Goal: Task Accomplishment & Management: Use online tool/utility

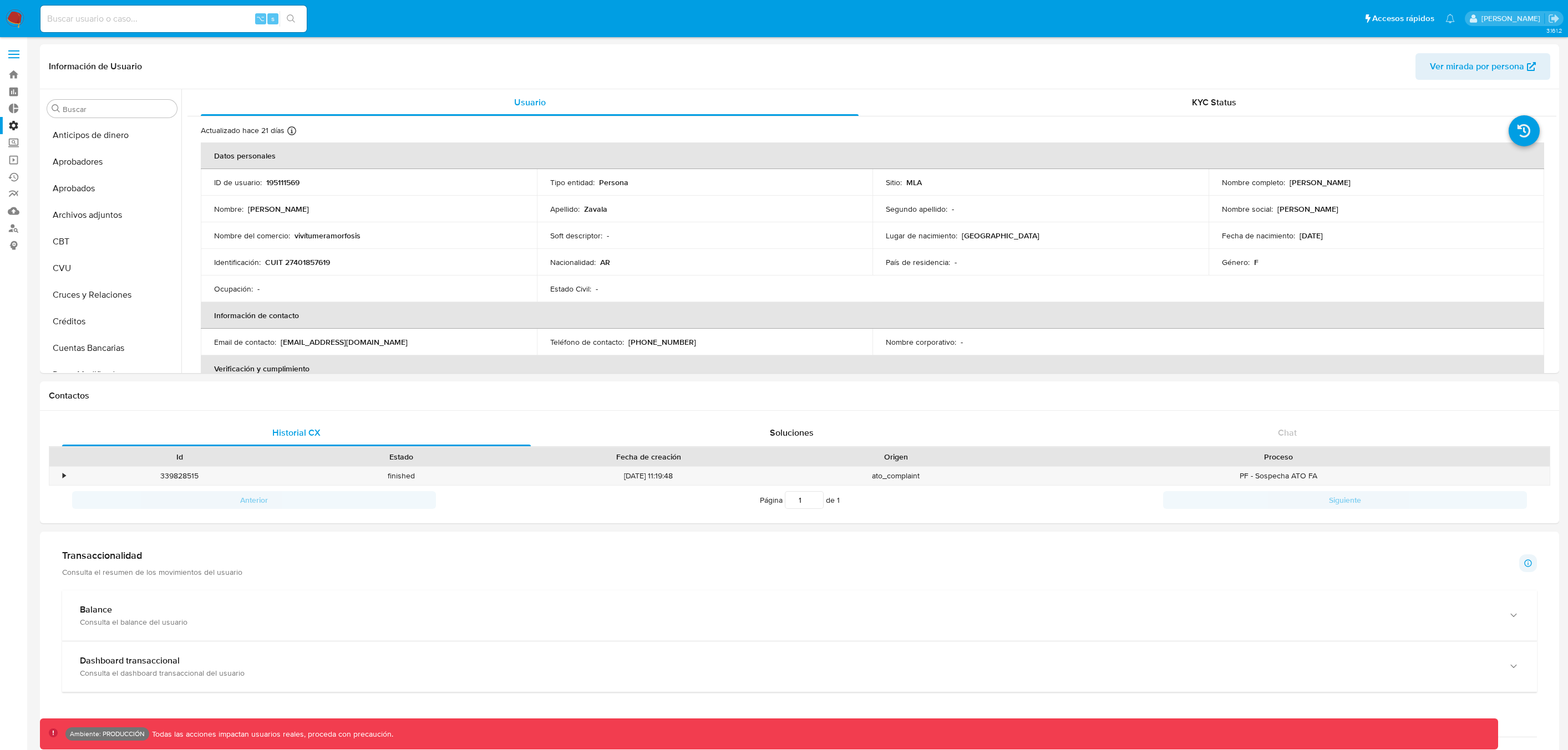
select select "10"
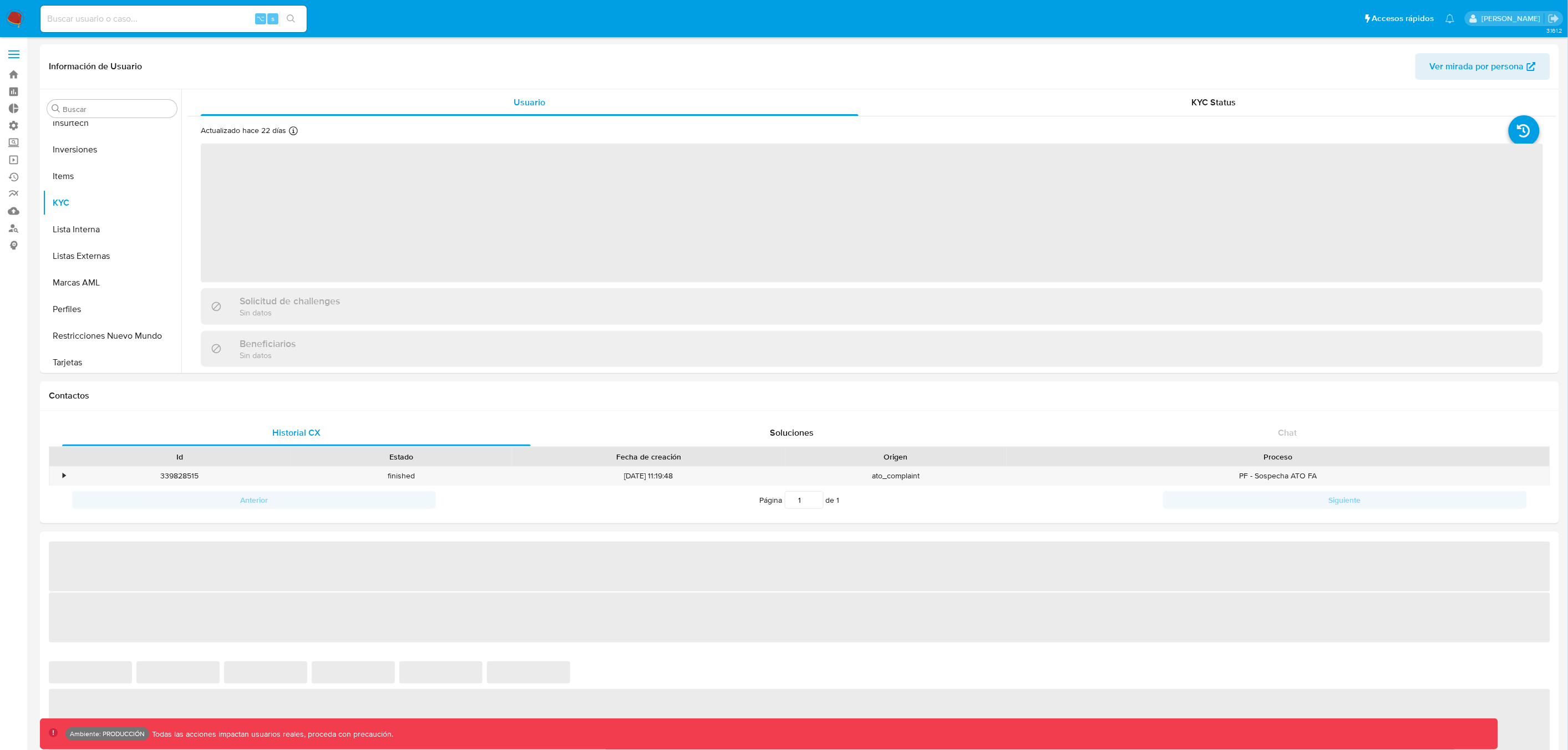
scroll to position [574, 0]
click at [14, 49] on label at bounding box center [14, 55] width 28 height 24
click at [0, 0] on input "checkbox" at bounding box center [0, 0] width 0 height 0
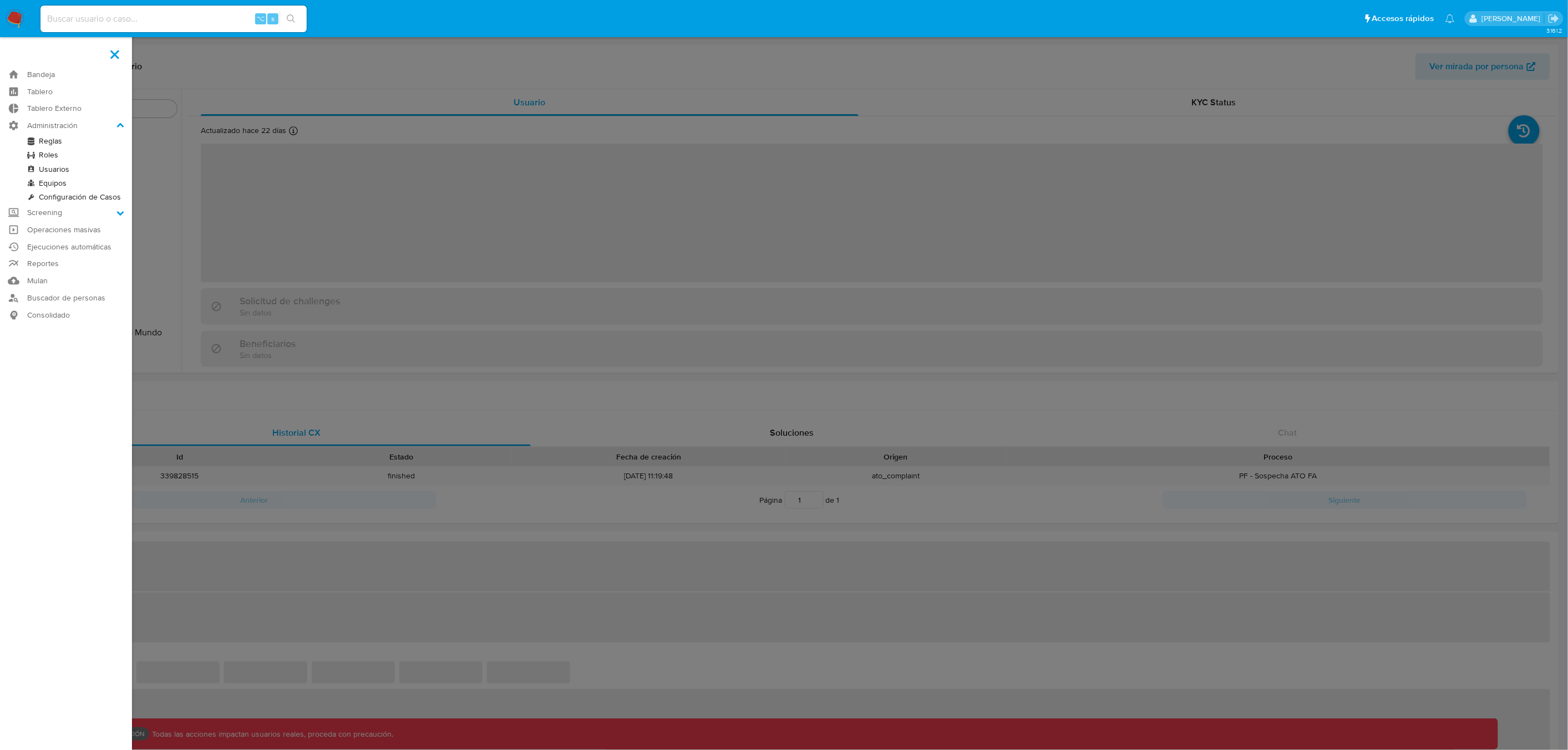
select select "10"
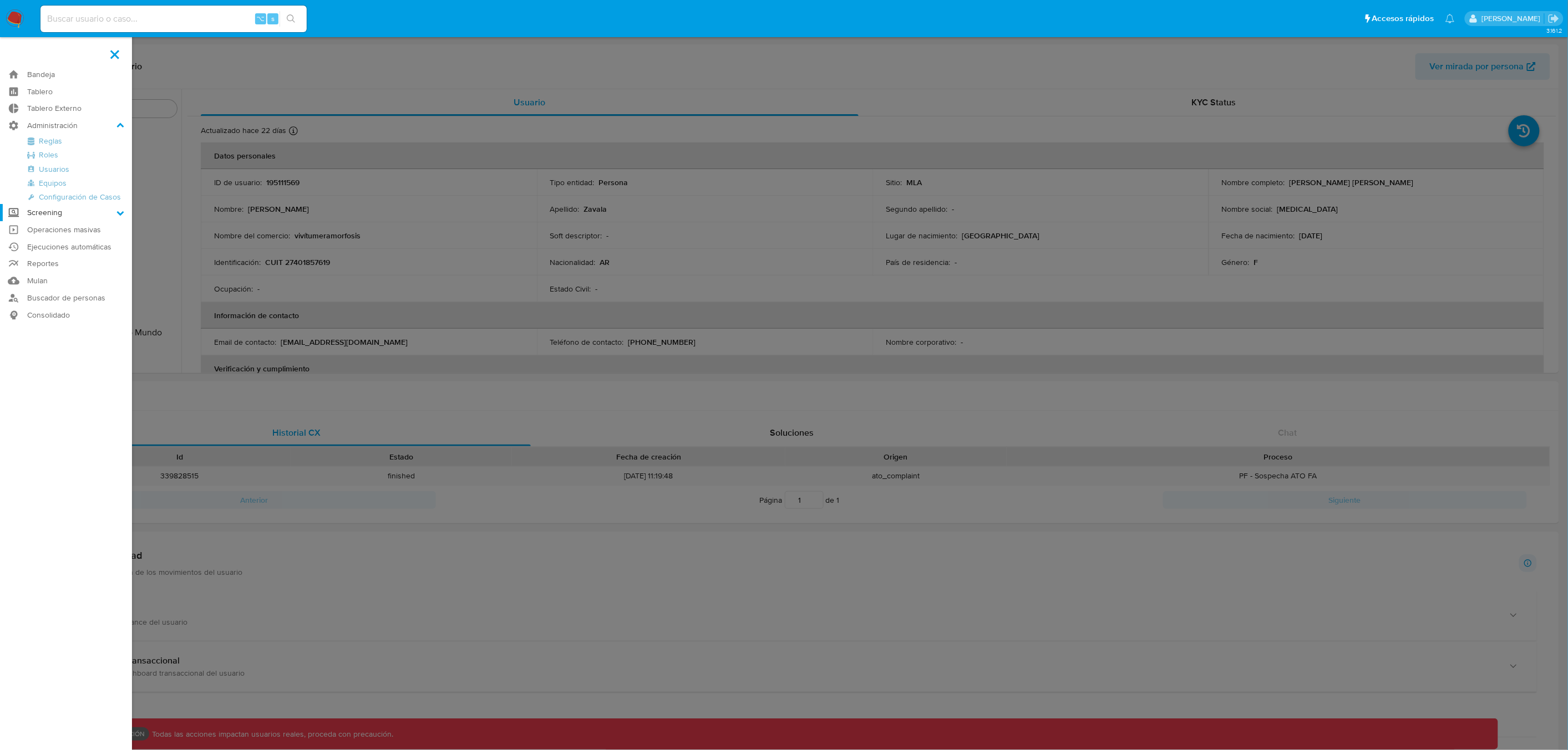
click at [48, 215] on label "Screening" at bounding box center [66, 213] width 132 height 17
click at [0, 0] on input "Screening" at bounding box center [0, 0] width 0 height 0
click at [60, 172] on link "Screening por Frecuencia" at bounding box center [66, 172] width 132 height 14
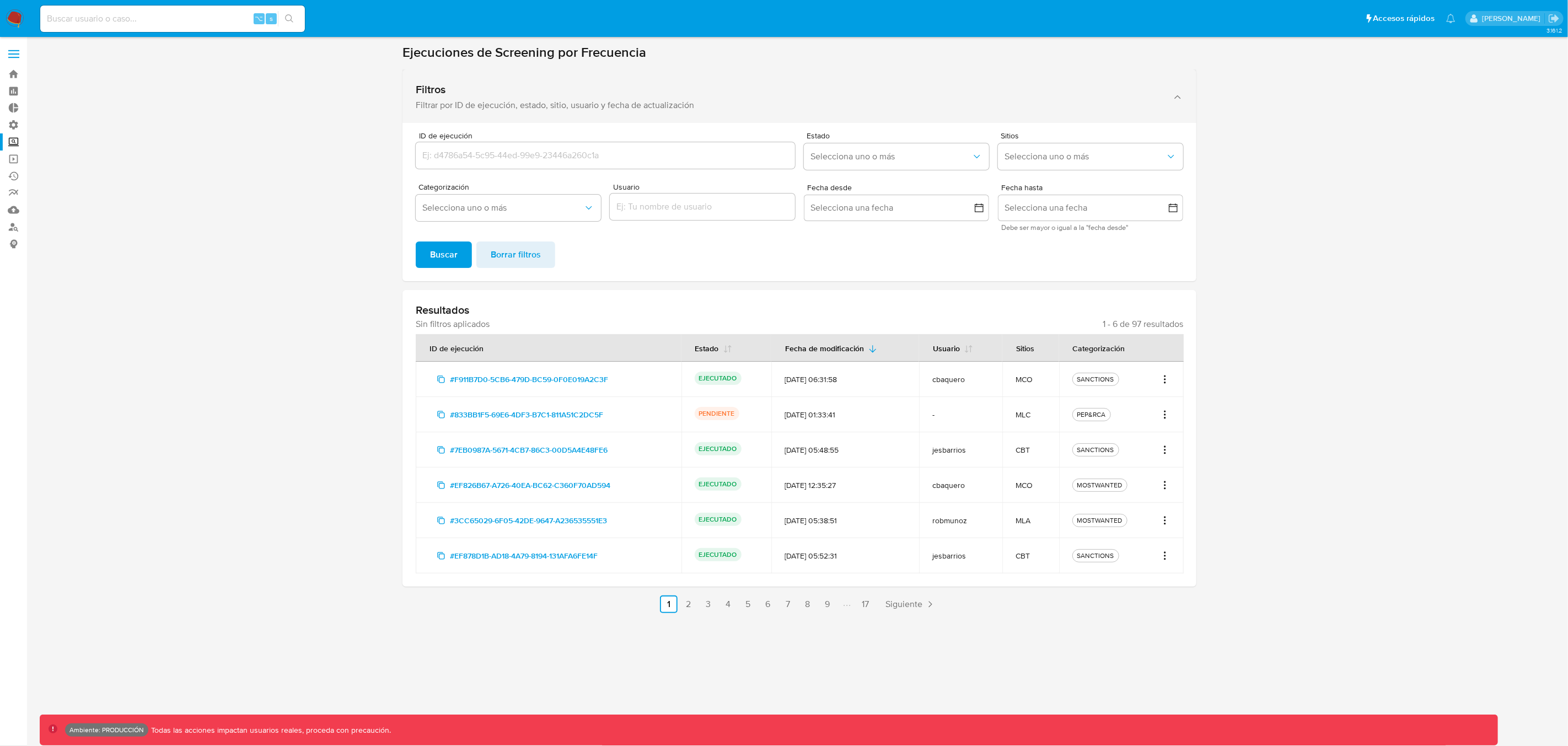
click at [1177, 99] on icon "button" at bounding box center [1178, 97] width 11 height 11
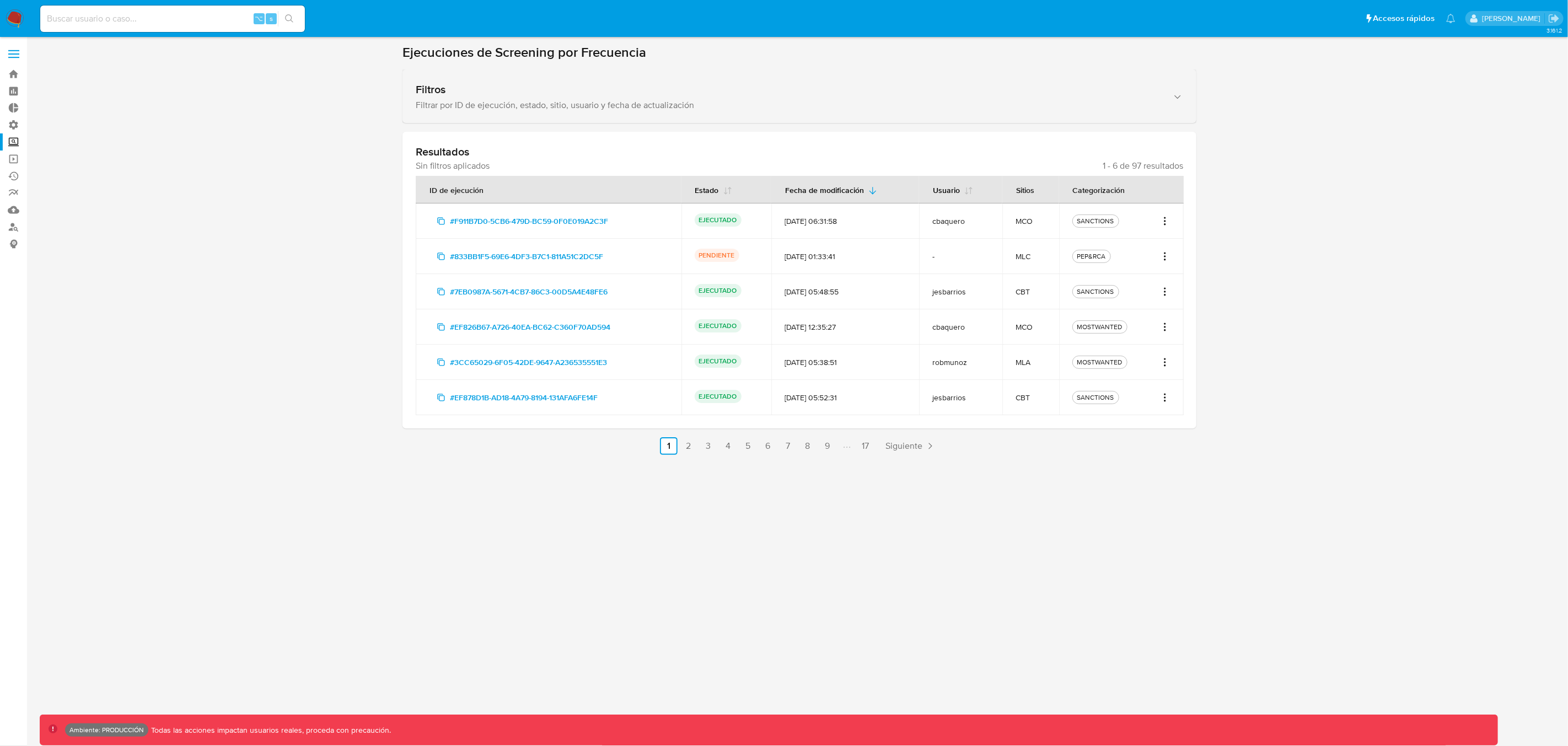
click at [1179, 98] on icon "button" at bounding box center [1178, 97] width 11 height 11
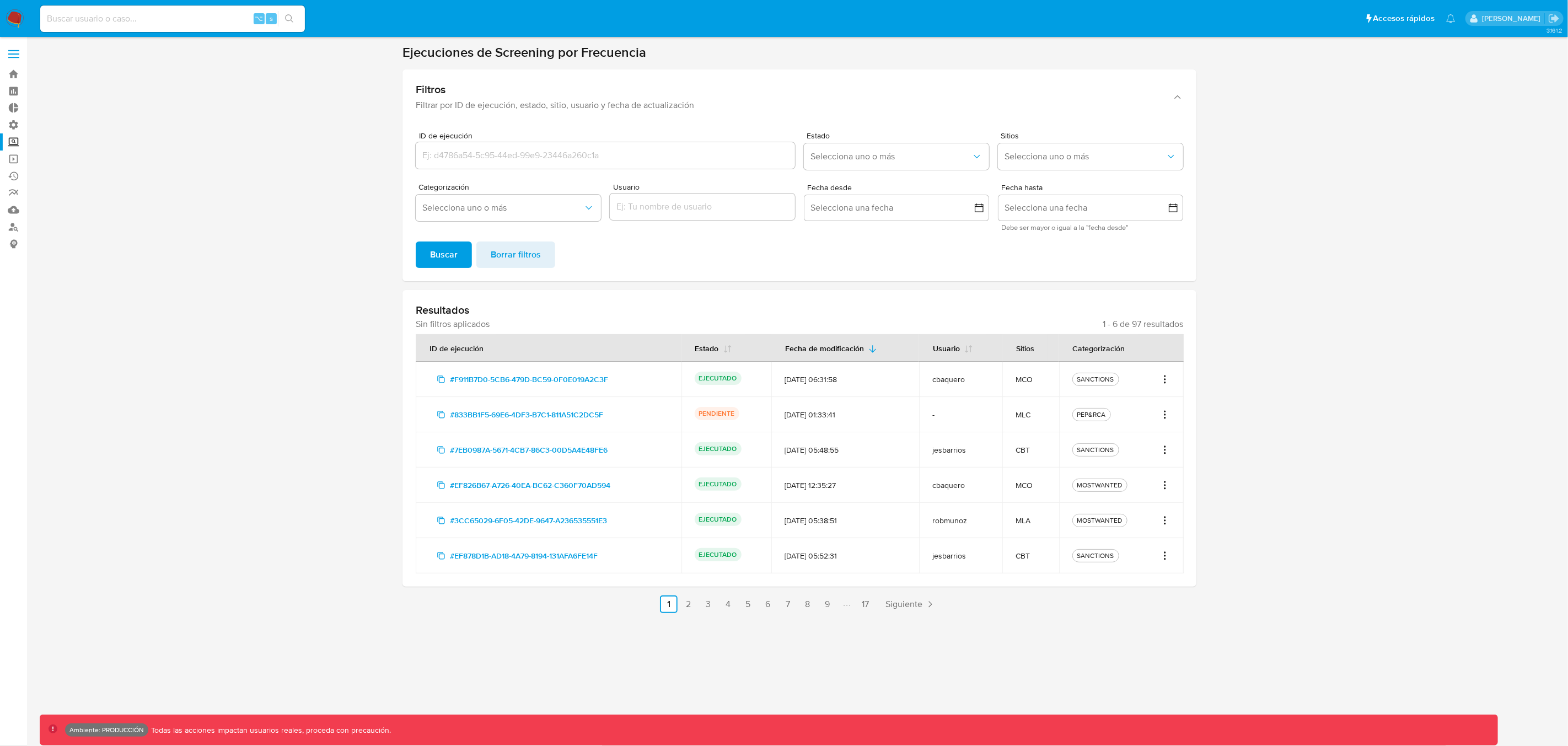
click at [12, 54] on label at bounding box center [14, 54] width 28 height 23
click at [16, 57] on span at bounding box center [14, 57] width 11 height 1
click at [0, 0] on input "checkbox" at bounding box center [0, 0] width 0 height 0
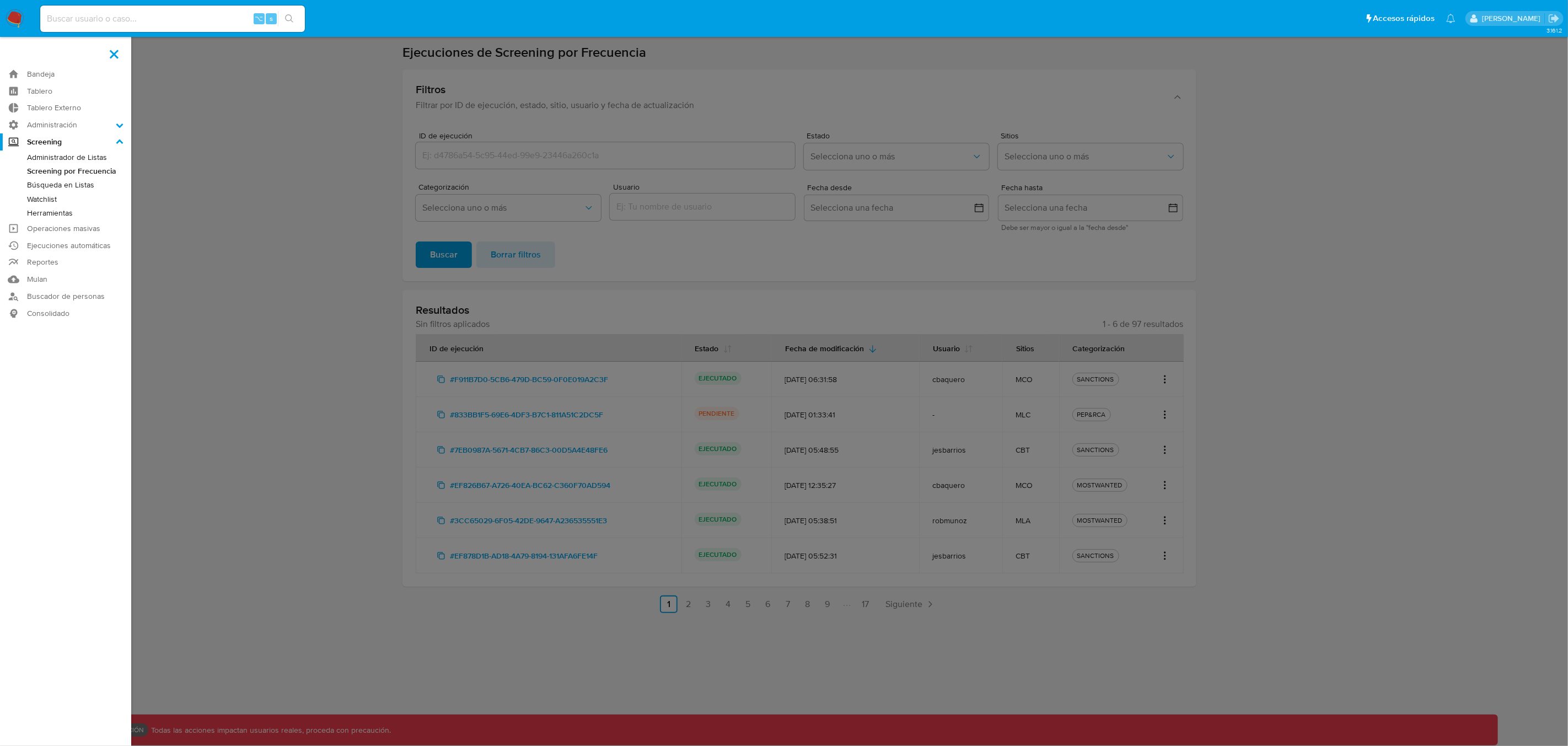
click at [65, 157] on link "Administrador de Listas" at bounding box center [65, 157] width 131 height 14
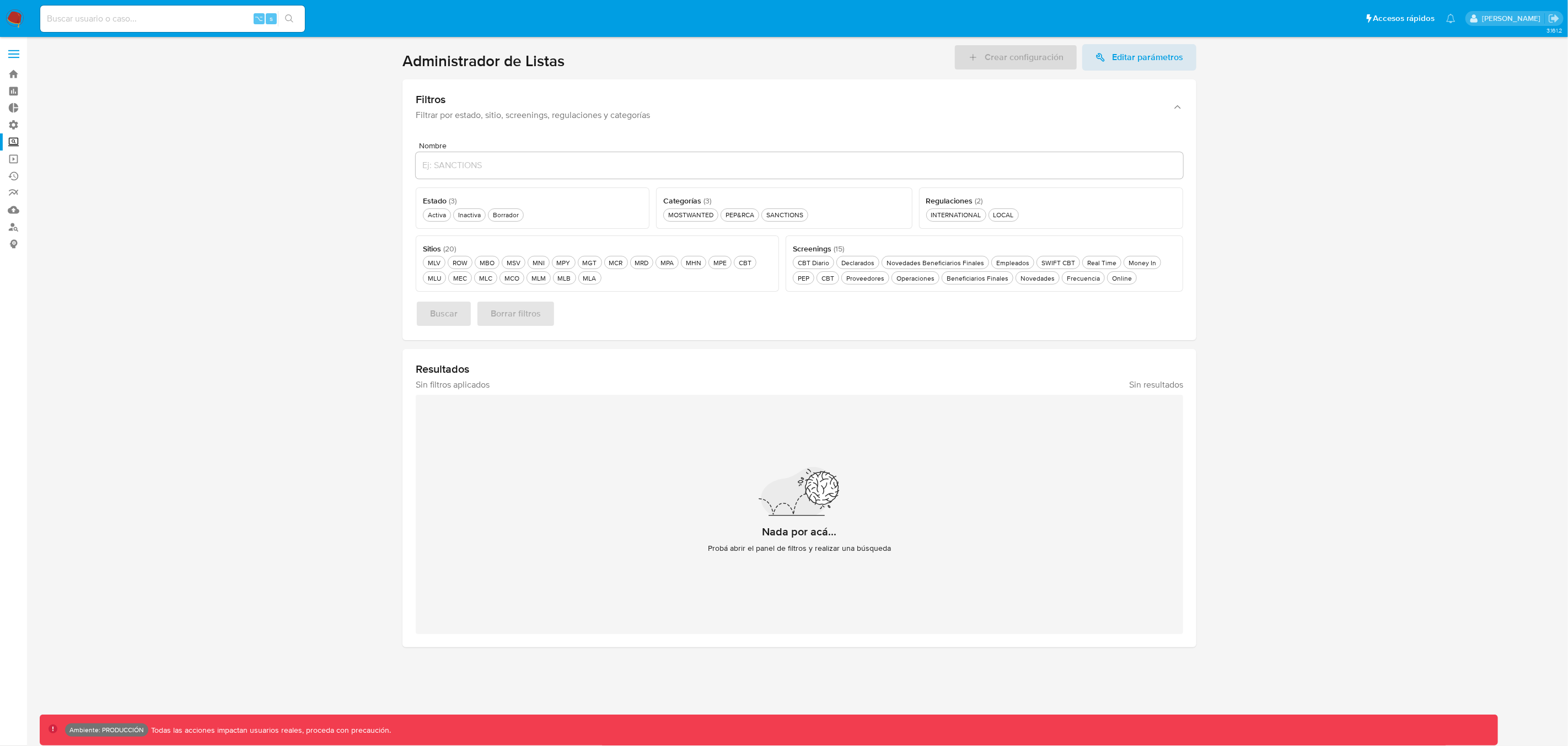
click at [457, 167] on input "Nombre" at bounding box center [799, 165] width 767 height 14
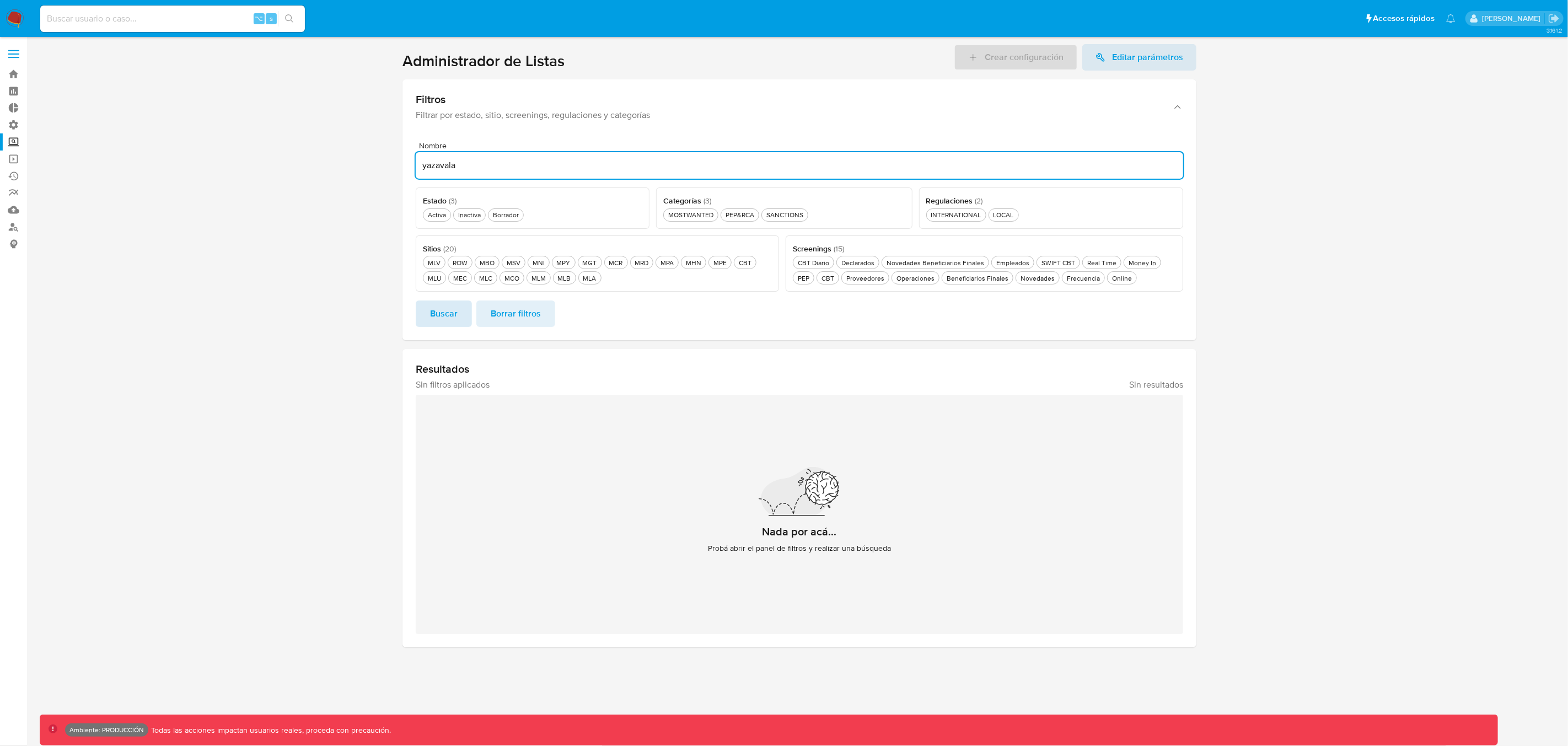
type input "yazavala"
click at [439, 320] on span "Buscar" at bounding box center [444, 313] width 28 height 24
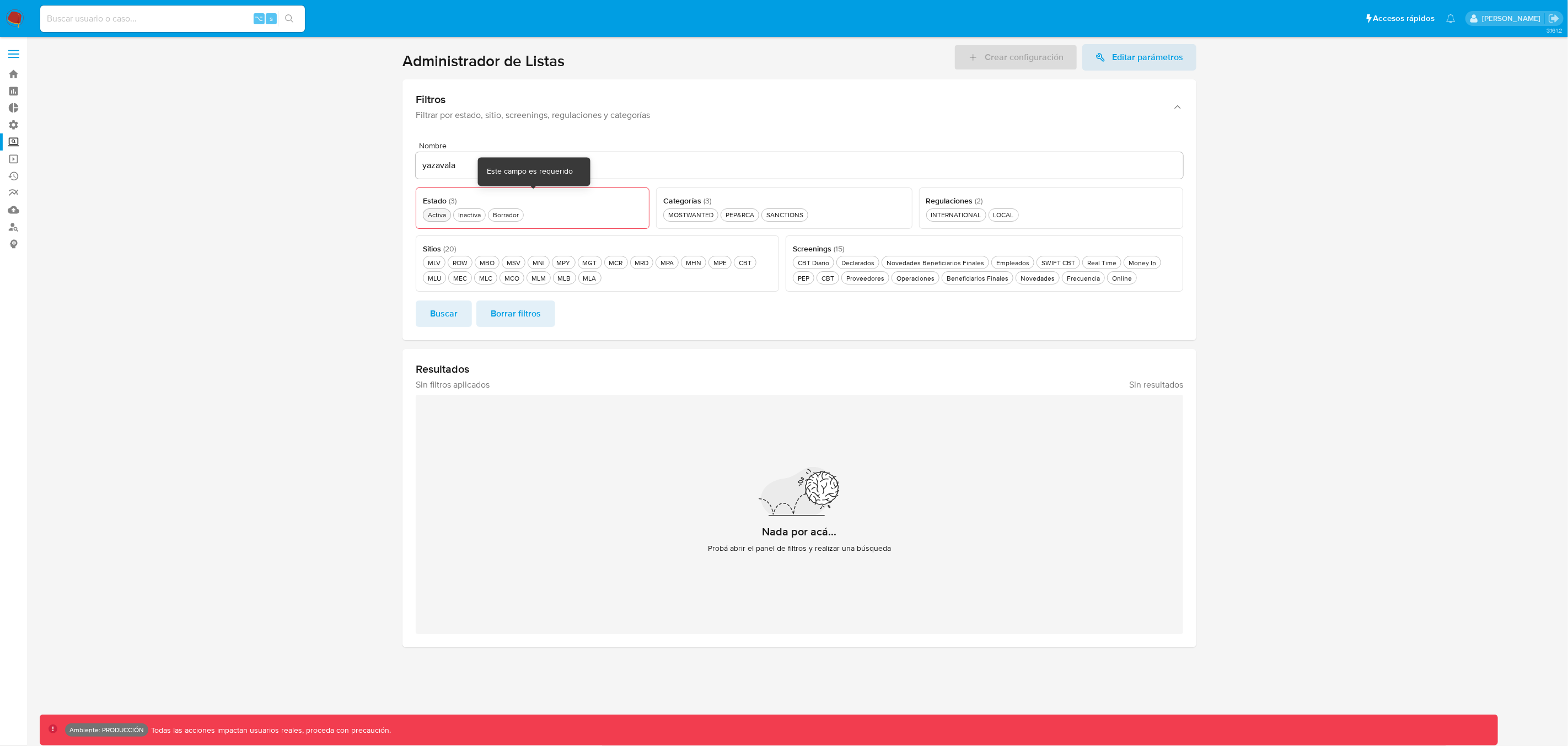
click at [433, 215] on div "Activa Activa" at bounding box center [437, 215] width 23 height 10
click at [437, 316] on span "Buscar" at bounding box center [444, 313] width 28 height 24
